Goal: Information Seeking & Learning: Learn about a topic

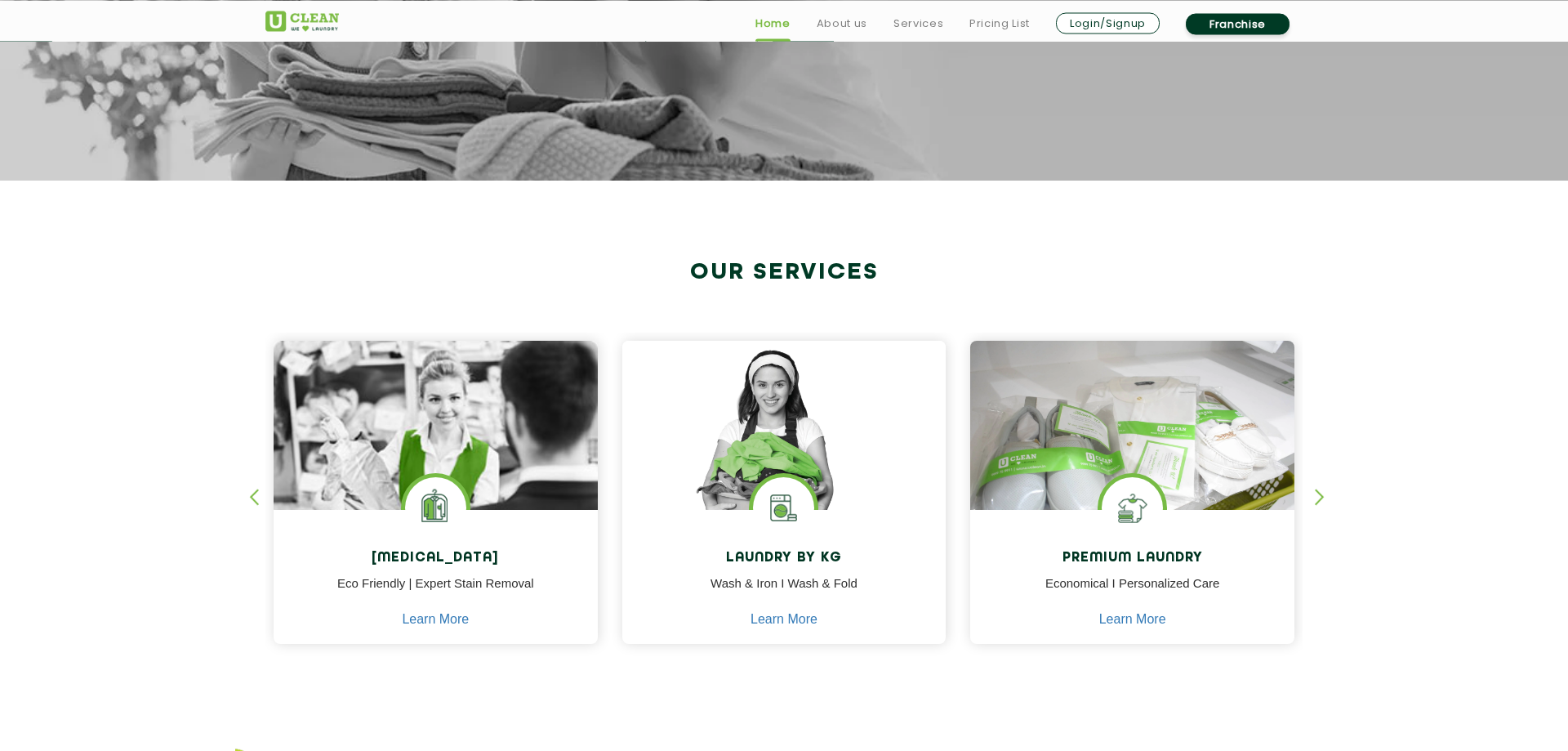
scroll to position [500, 0]
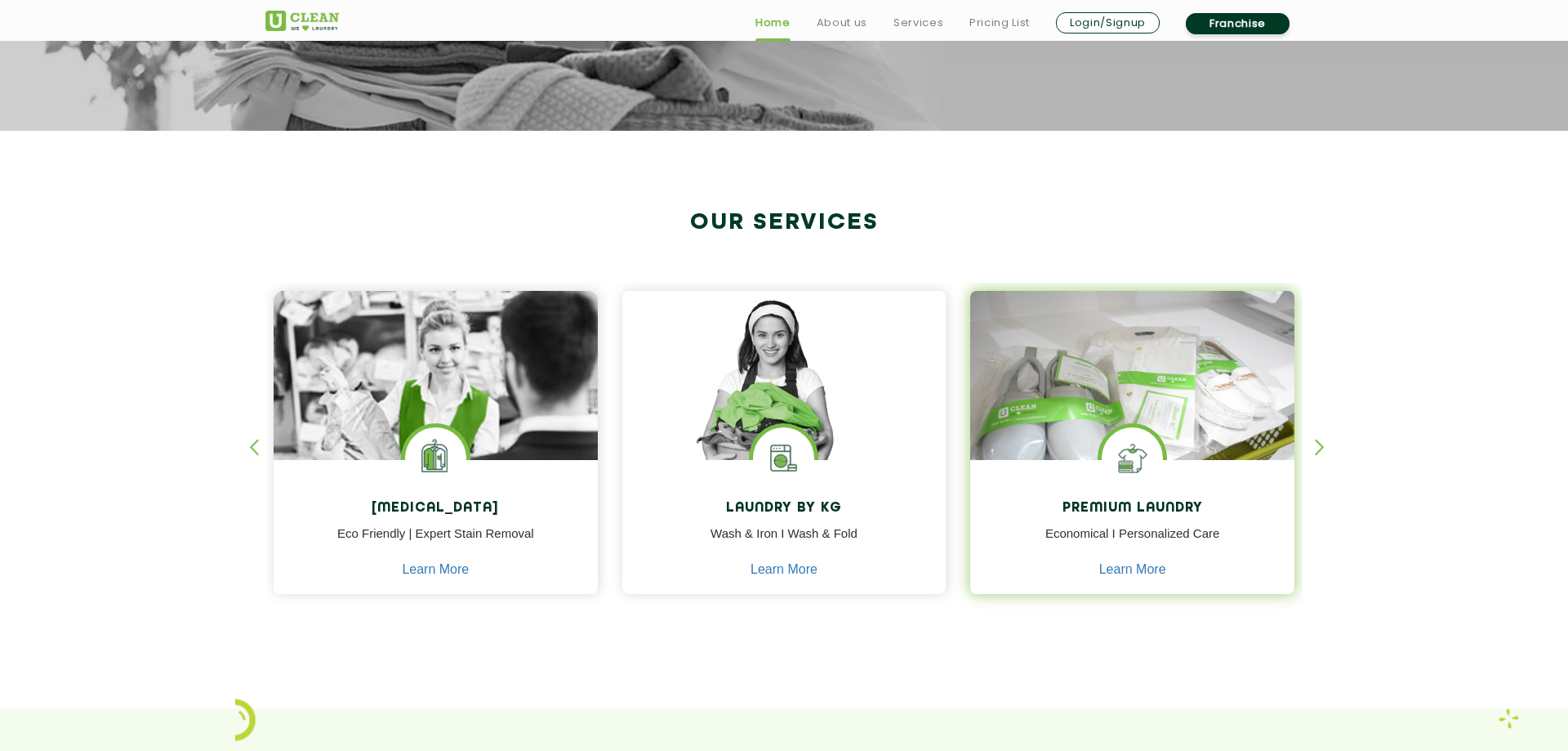
click at [1058, 379] on img at bounding box center [1133, 398] width 324 height 216
click at [1145, 412] on img at bounding box center [1133, 398] width 324 height 216
click at [1135, 461] on img at bounding box center [1132, 458] width 61 height 61
click at [1135, 447] on img at bounding box center [1132, 458] width 61 height 61
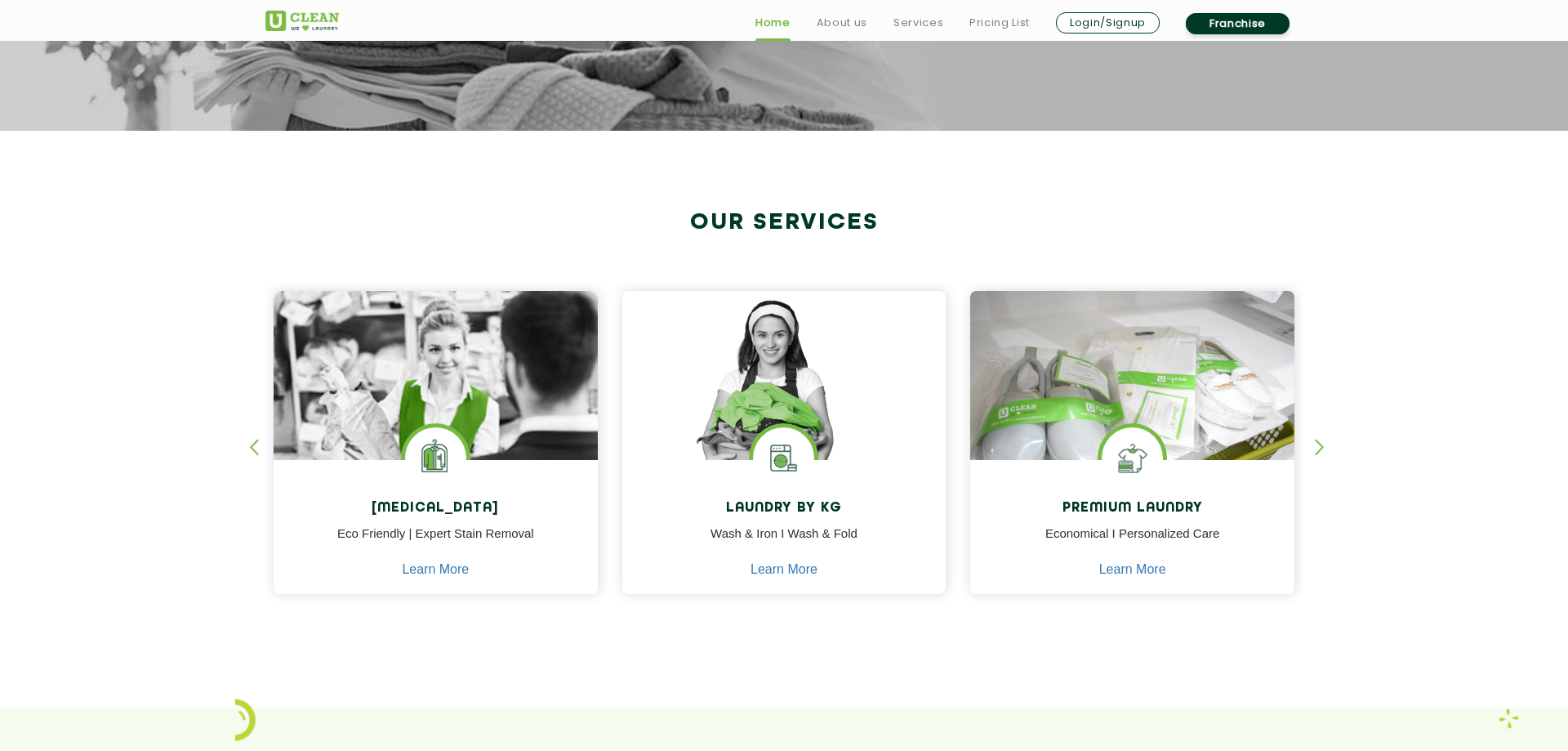
click at [1323, 444] on div "button" at bounding box center [1327, 461] width 24 height 45
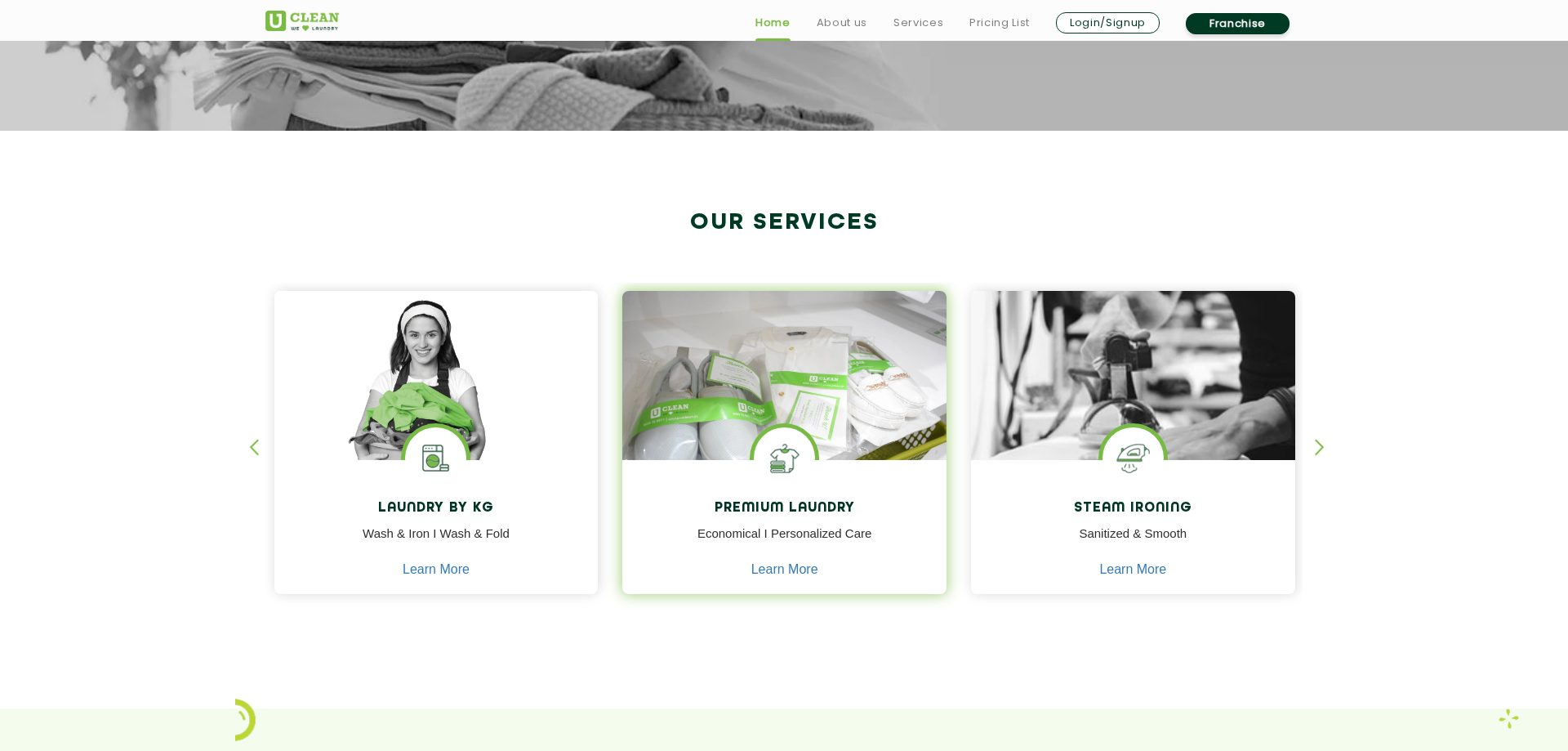
click at [765, 384] on img at bounding box center [784, 398] width 324 height 216
click at [754, 425] on img at bounding box center [784, 398] width 324 height 216
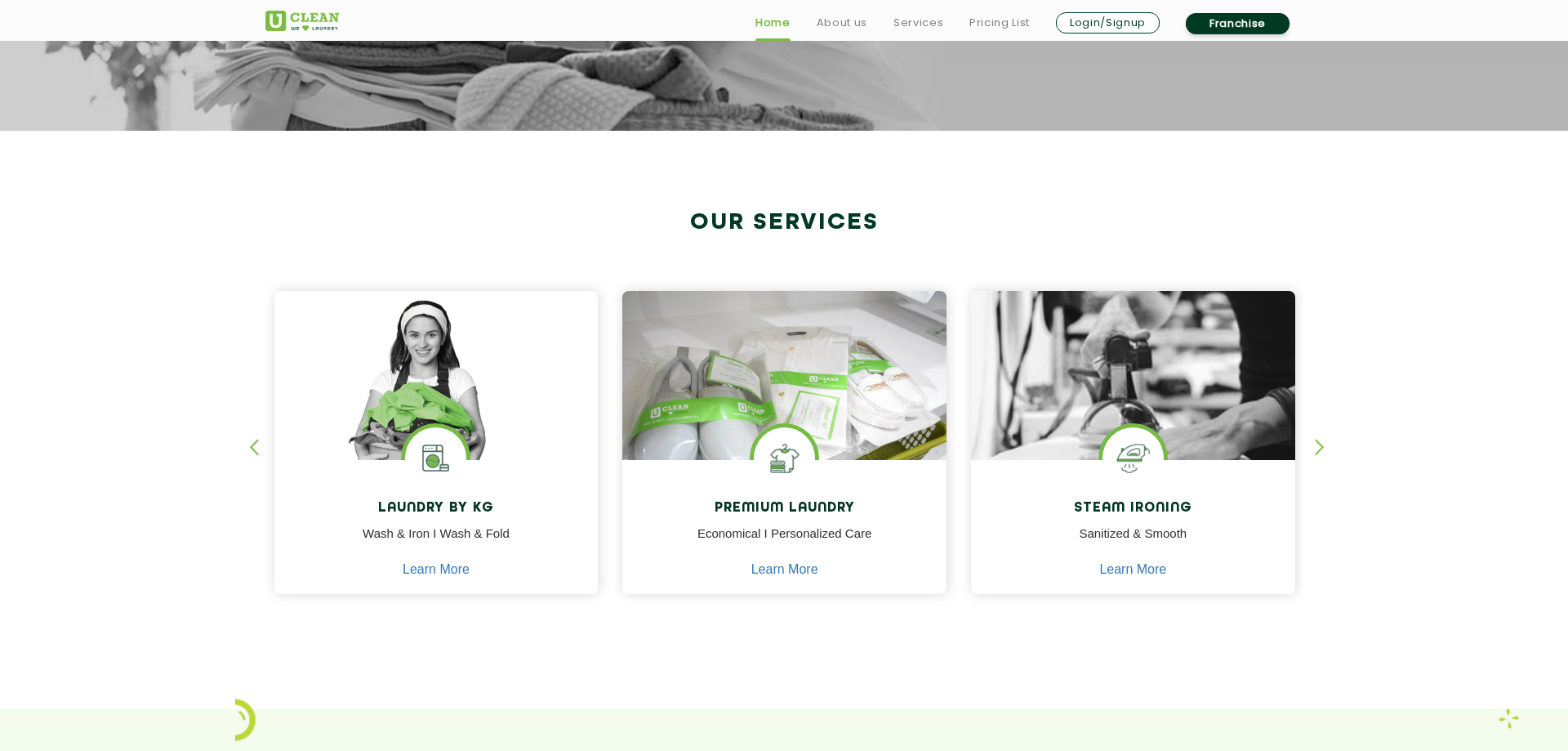
click at [1318, 449] on div "button" at bounding box center [1327, 461] width 24 height 45
click at [1321, 447] on div "button" at bounding box center [1327, 461] width 24 height 45
click at [245, 454] on section "Our Services [MEDICAL_DATA] Eco Friendly | Expert Stain Removal Learn More [MED…" at bounding box center [784, 420] width 1568 height 578
click at [250, 448] on div "button" at bounding box center [261, 461] width 24 height 45
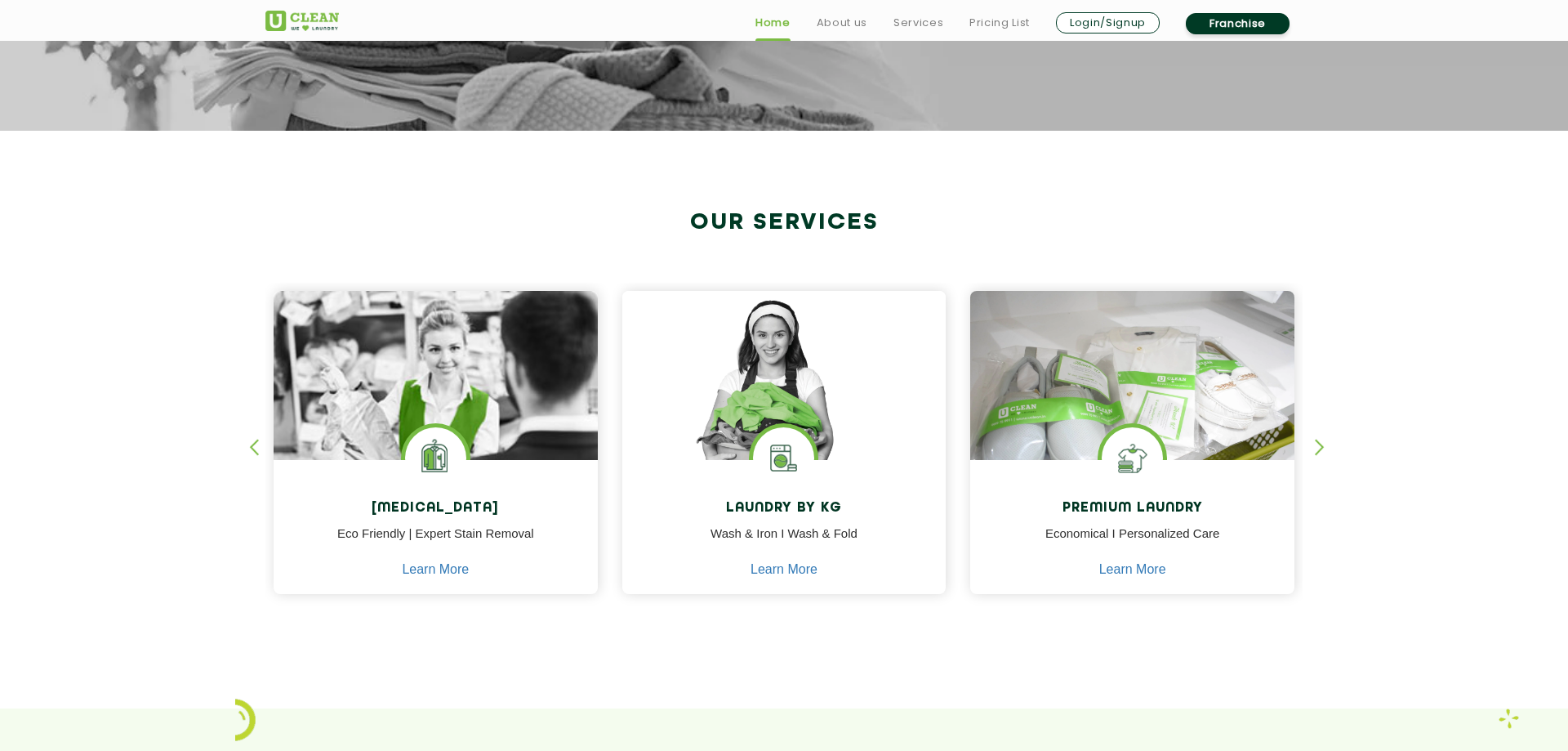
click at [250, 448] on div "button" at bounding box center [261, 461] width 24 height 45
click at [1319, 447] on div "button" at bounding box center [1327, 461] width 24 height 45
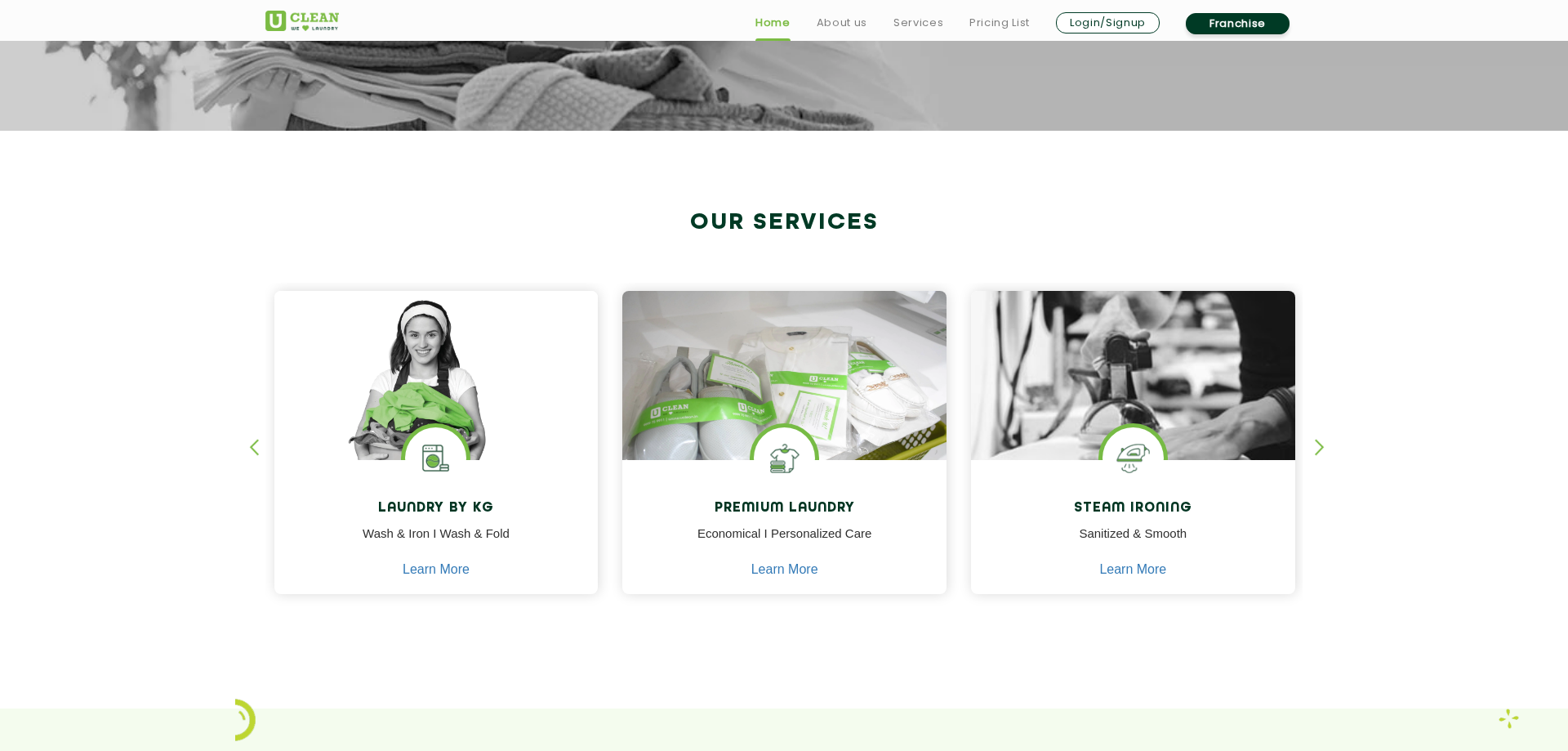
click at [1319, 446] on div "button" at bounding box center [1327, 461] width 24 height 45
click at [1318, 452] on div "button" at bounding box center [1327, 461] width 24 height 45
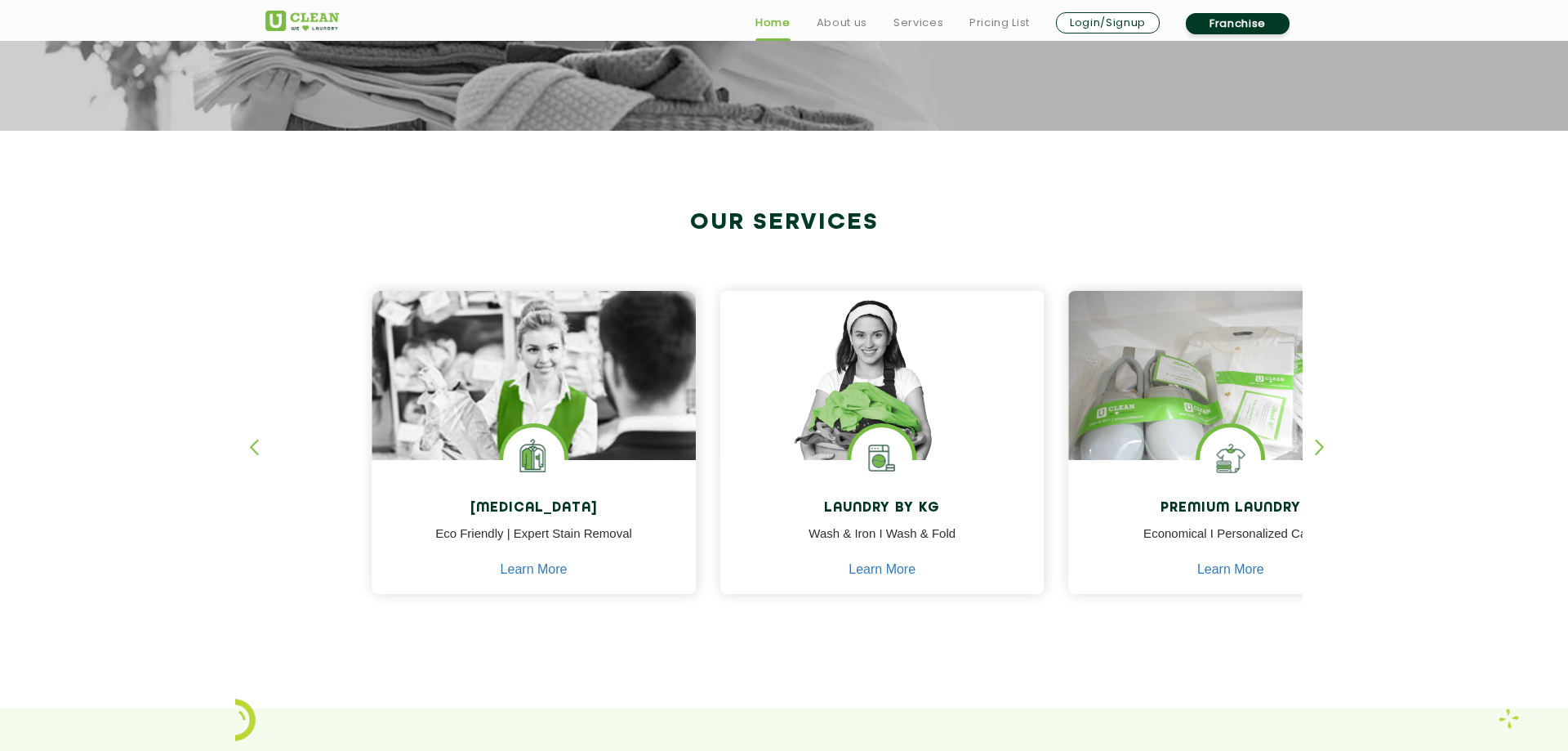
drag, startPoint x: 1077, startPoint y: 507, endPoint x: 1552, endPoint y: 520, distance: 475.2
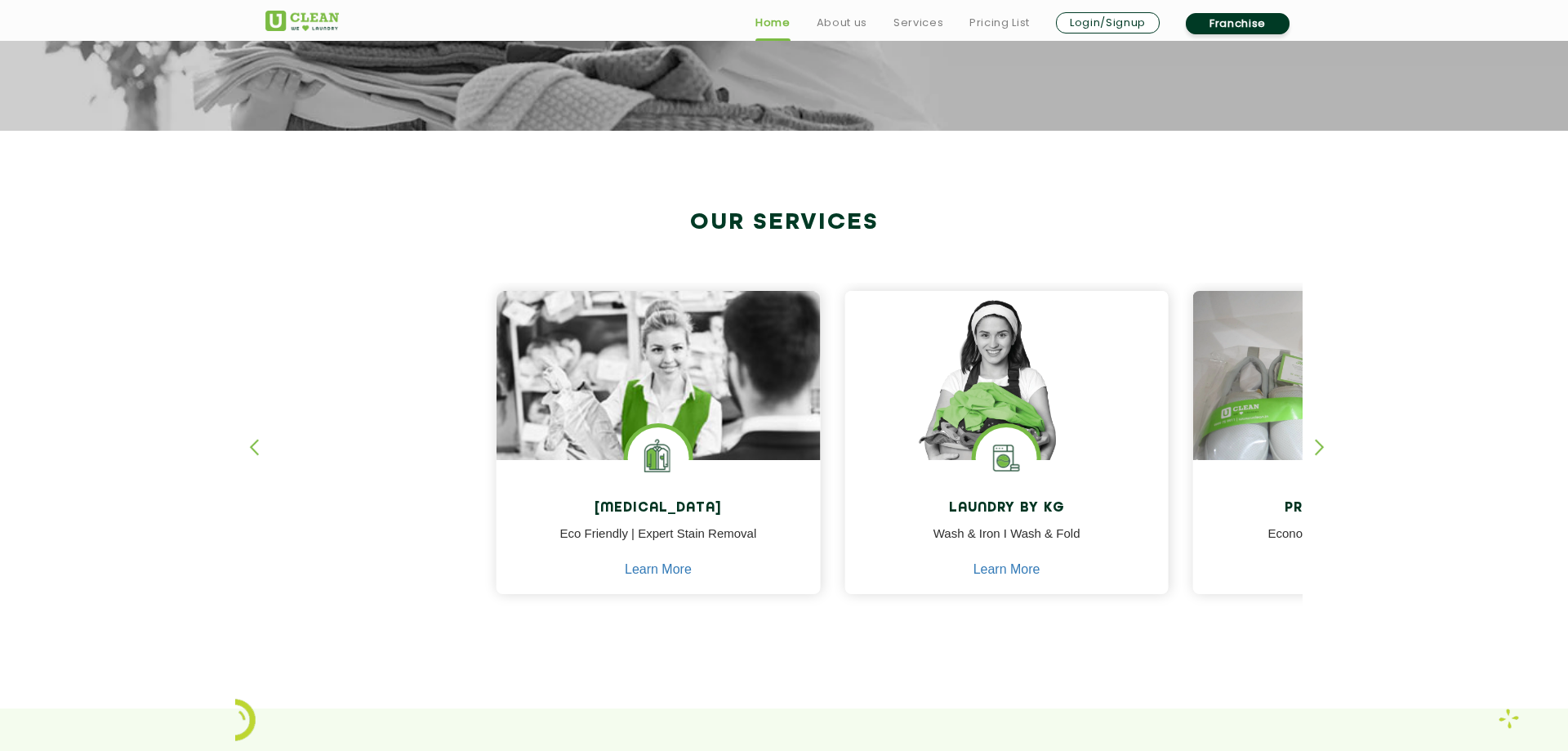
drag, startPoint x: 454, startPoint y: 449, endPoint x: 1557, endPoint y: 474, distance: 1103.3
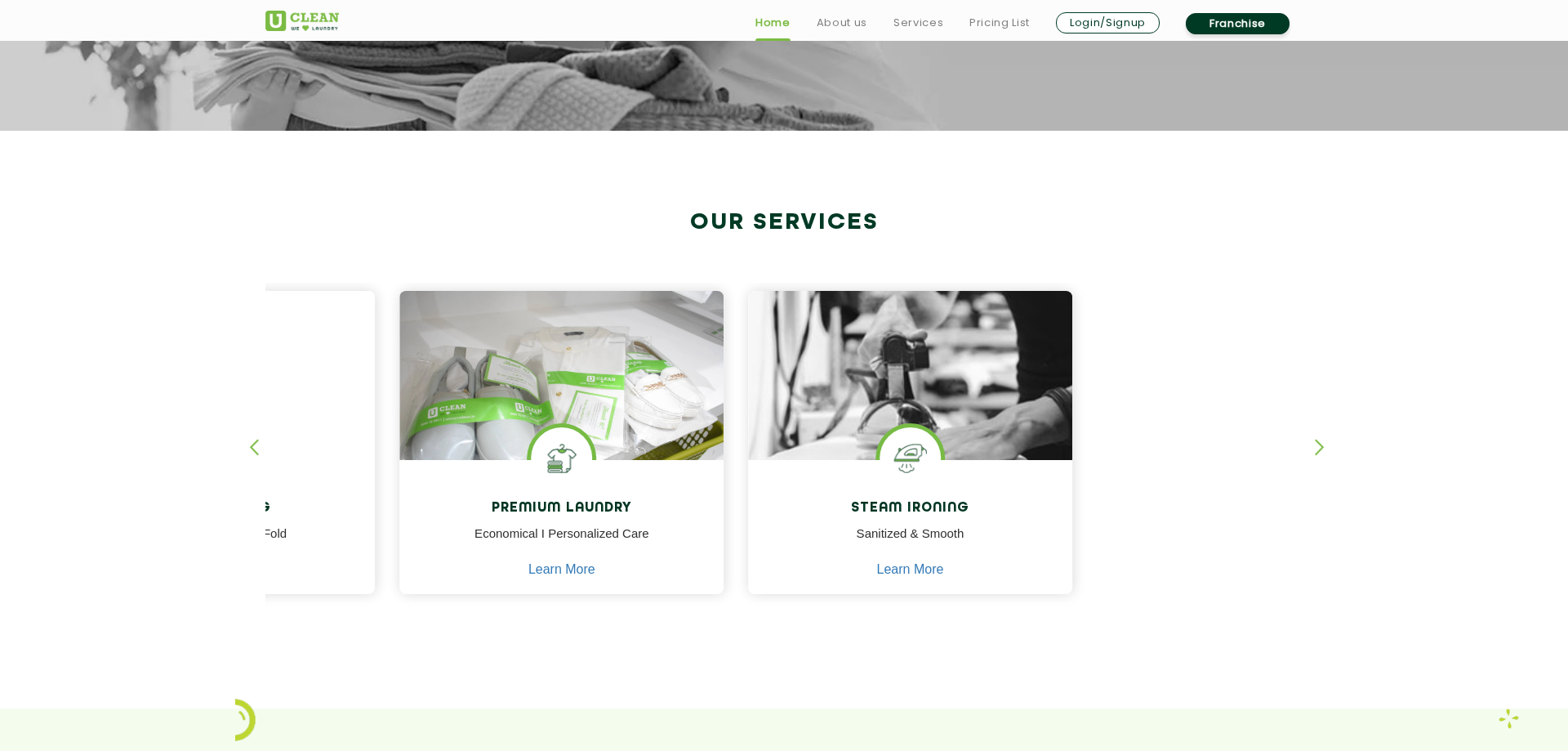
drag, startPoint x: 1139, startPoint y: 467, endPoint x: 2, endPoint y: 360, distance: 1142.0
click at [2, 360] on section "Our Services [MEDICAL_DATA] Eco Friendly | Expert Stain Removal Learn More [MED…" at bounding box center [784, 420] width 1568 height 578
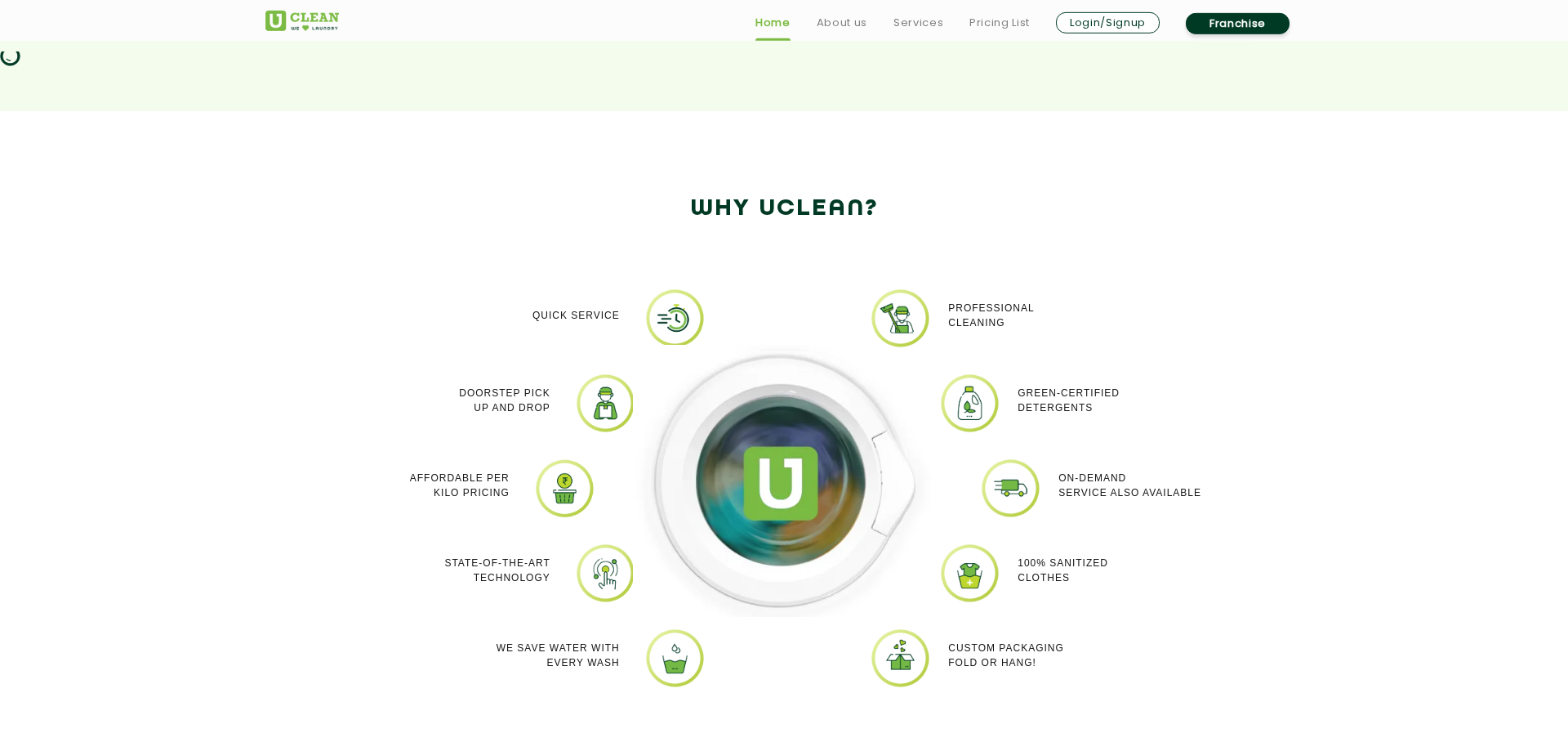
scroll to position [1334, 0]
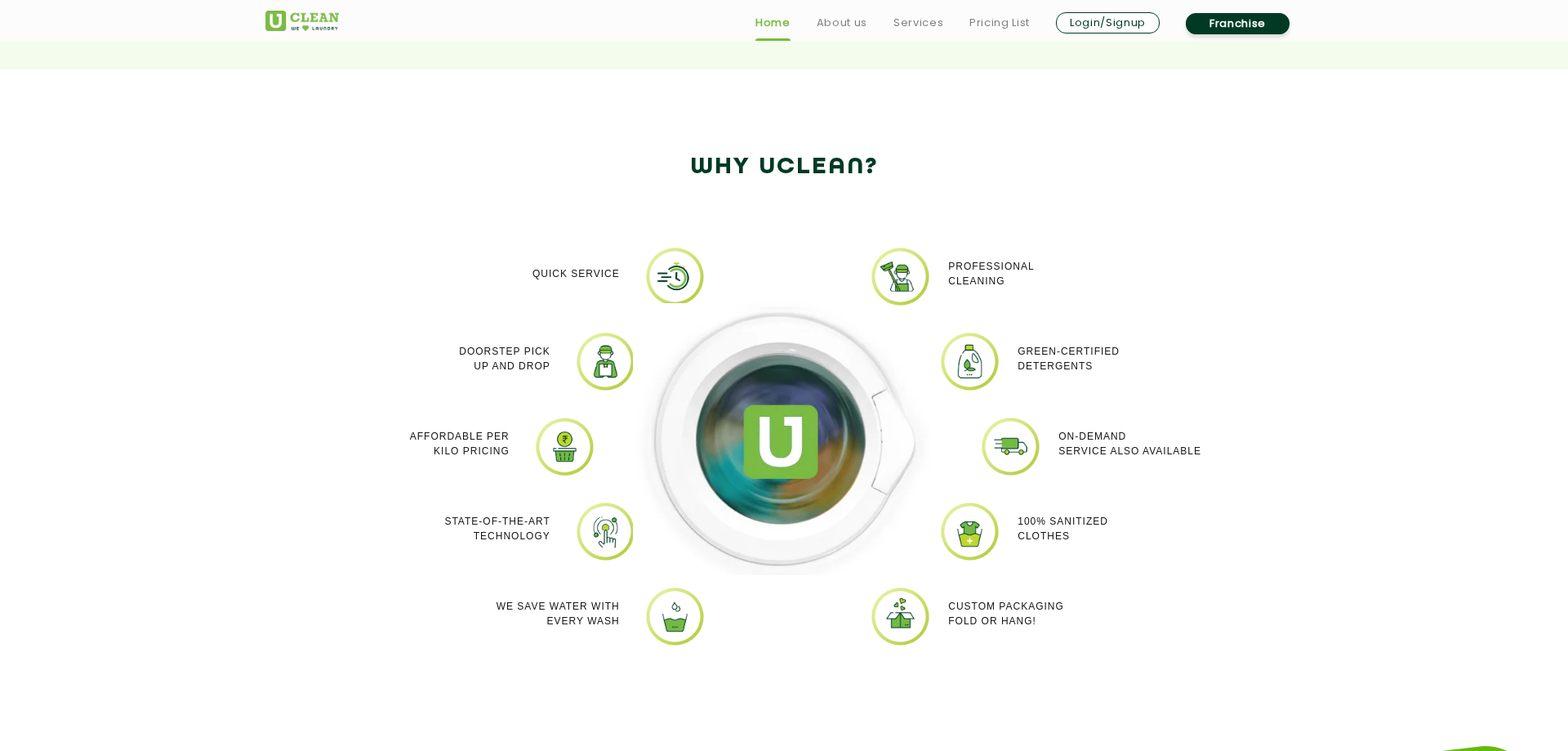
click at [524, 358] on p "Doorstep Pick up and Drop" at bounding box center [504, 359] width 91 height 29
click at [620, 358] on img at bounding box center [605, 361] width 61 height 61
click at [609, 370] on img at bounding box center [605, 361] width 61 height 61
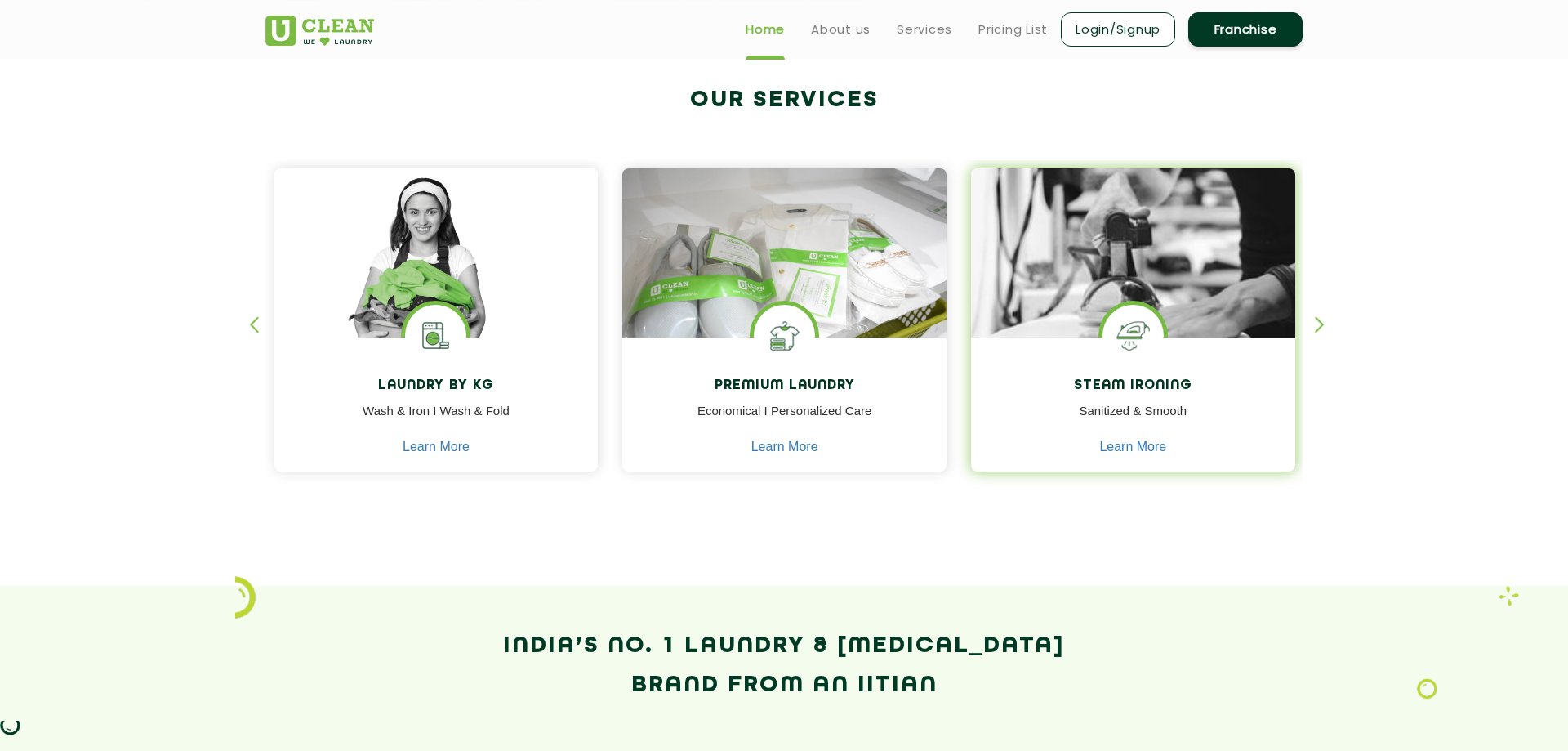
scroll to position [416, 0]
